Goal: Check status

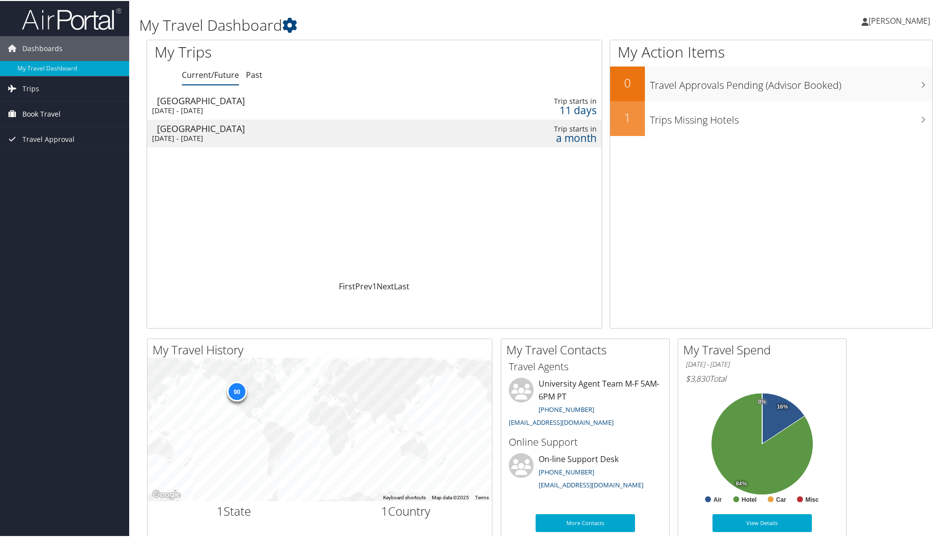
click at [27, 117] on span "Book Travel" at bounding box center [41, 113] width 38 height 25
click at [54, 164] on link "Book/Manage Online Trips" at bounding box center [64, 162] width 129 height 15
click at [216, 111] on div "Mon 13 Oct 2025 - Fri 17 Oct 2025" at bounding box center [293, 109] width 282 height 9
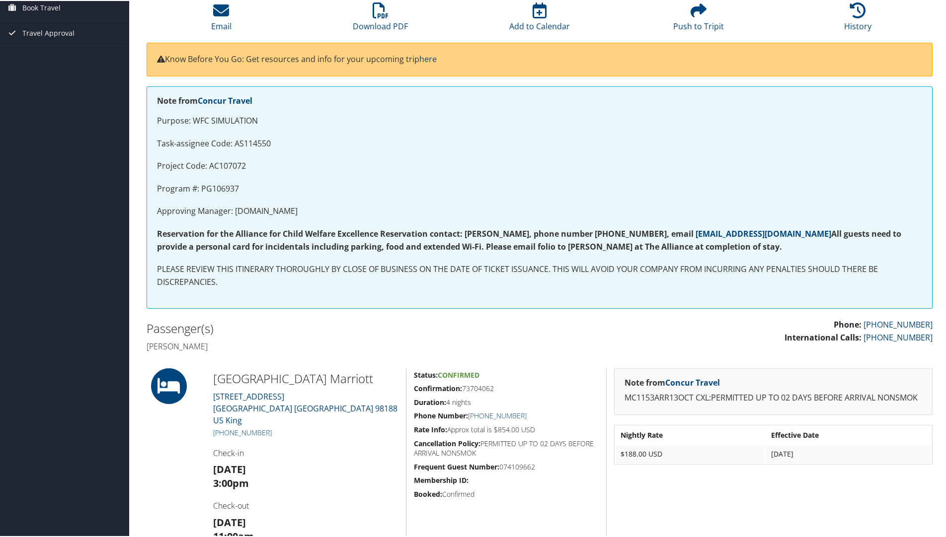
scroll to position [99, 0]
